Goal: Navigation & Orientation: Find specific page/section

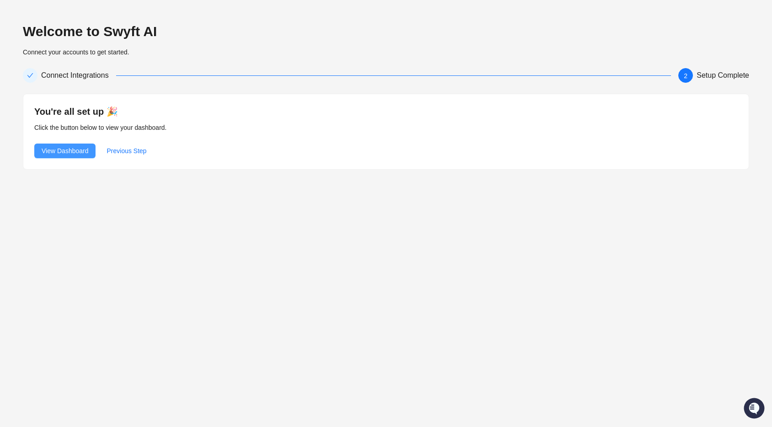
click at [77, 151] on span "View Dashboard" at bounding box center [65, 151] width 47 height 10
click at [242, 50] on div "Welcome to Swyft AI Connect your accounts to get started." at bounding box center [386, 40] width 726 height 34
